Goal: Use online tool/utility: Utilize a website feature to perform a specific function

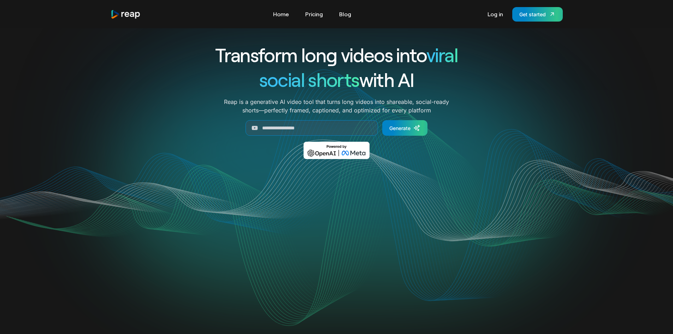
scroll to position [2189, 0]
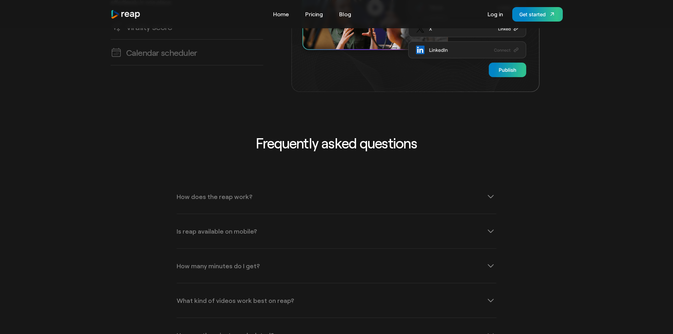
click at [494, 17] on link "Log in" at bounding box center [495, 13] width 23 height 11
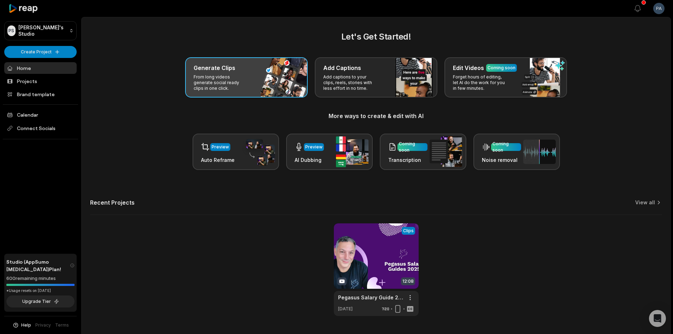
click at [233, 64] on h3 "Generate Clips" at bounding box center [215, 68] width 42 height 8
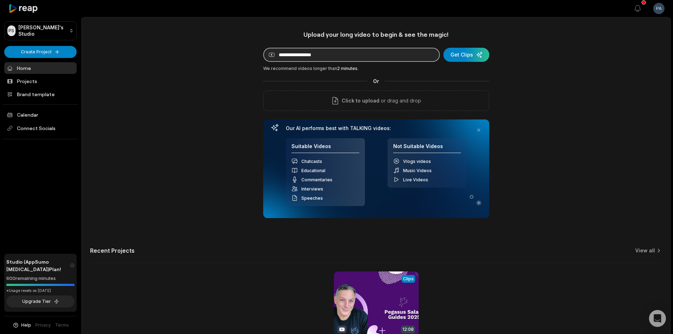
click at [299, 57] on input at bounding box center [351, 55] width 177 height 14
paste input "**********"
type input "**********"
click at [468, 55] on div "submit" at bounding box center [467, 55] width 46 height 14
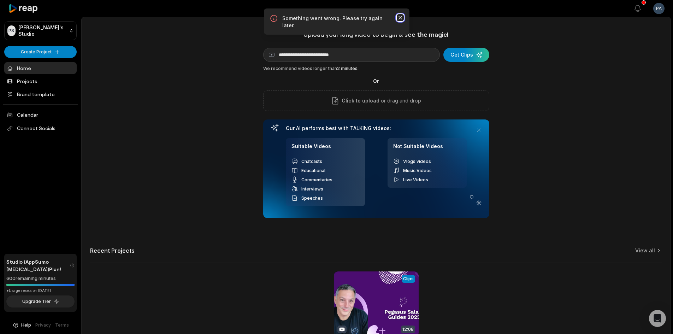
click at [400, 19] on icon "button" at bounding box center [400, 17] width 7 height 7
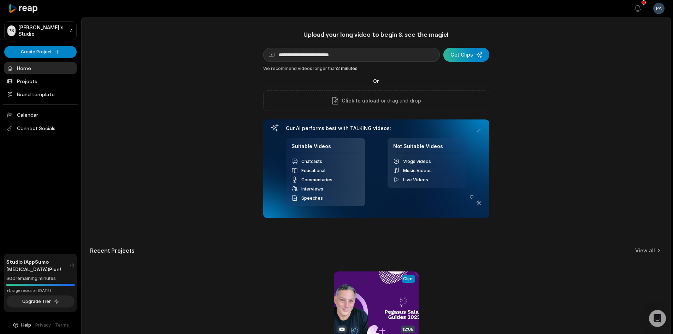
click at [464, 52] on div "submit" at bounding box center [467, 55] width 46 height 14
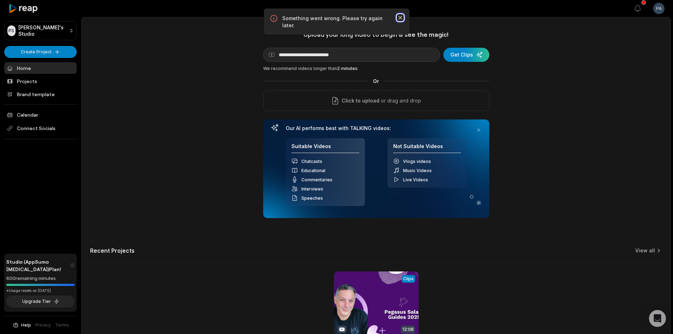
click at [400, 17] on icon "button" at bounding box center [400, 18] width 4 height 4
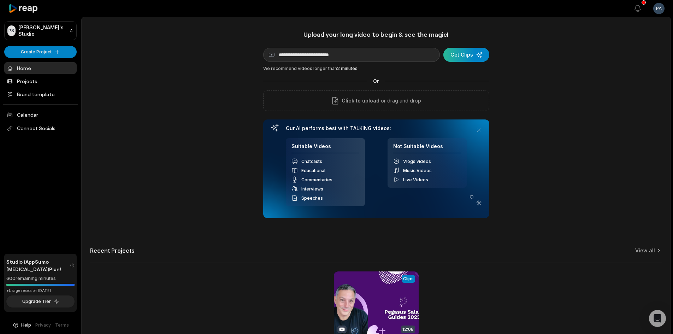
click at [468, 55] on div "submit" at bounding box center [467, 55] width 46 height 14
click at [359, 70] on div "We recommend videos longer than 2 minutes ." at bounding box center [376, 68] width 226 height 6
click at [462, 53] on div "submit" at bounding box center [467, 55] width 46 height 14
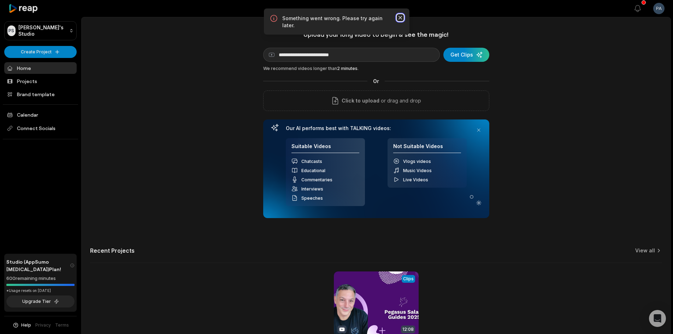
click at [398, 17] on icon "button" at bounding box center [400, 17] width 7 height 7
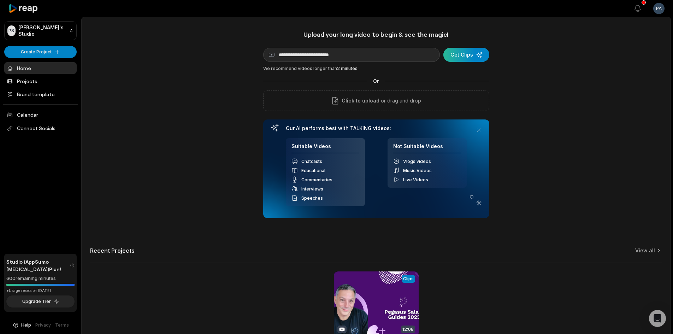
click at [458, 59] on div "submit" at bounding box center [467, 55] width 46 height 14
